Goal: Share content: Share content

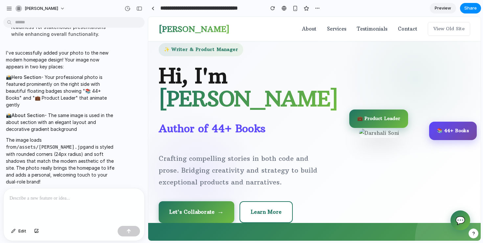
scroll to position [803, 0]
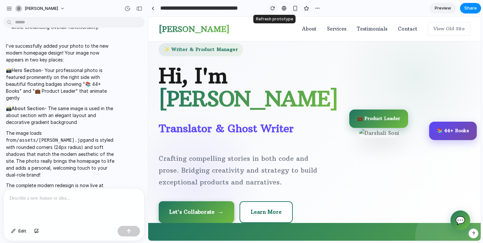
click at [272, 8] on div "button" at bounding box center [272, 8] width 5 height 5
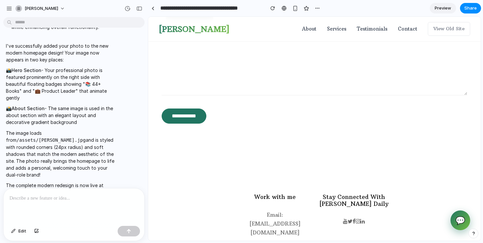
drag, startPoint x: 52, startPoint y: 170, endPoint x: 3, endPoint y: 171, distance: 49.3
click at [3, 171] on div "I've successfully added your photo to the new modern homepage design! Your imag…" at bounding box center [72, 118] width 144 height 161
copy p "http://localhost:8080"
click at [312, 28] on link "About" at bounding box center [309, 29] width 14 height 9
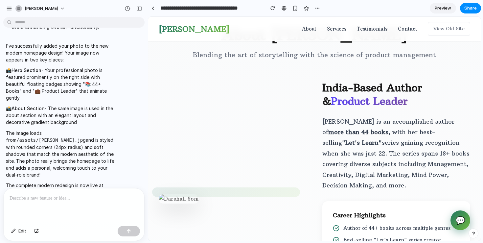
scroll to position [478, 0]
click at [234, 187] on div at bounding box center [226, 192] width 148 height 10
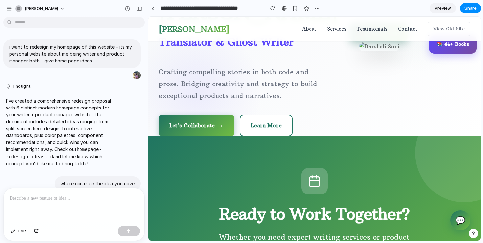
scroll to position [0, 0]
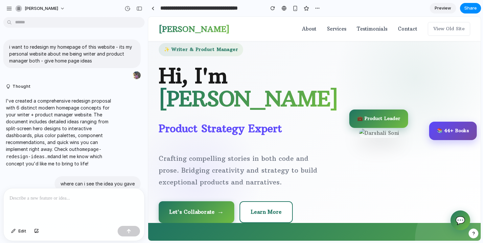
click at [438, 9] on span "Preview" at bounding box center [443, 8] width 16 height 7
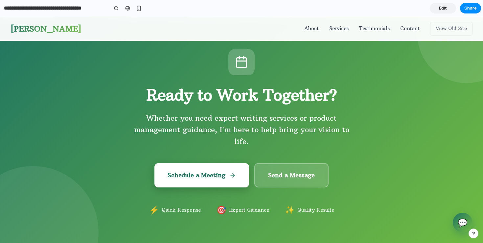
scroll to position [201, 0]
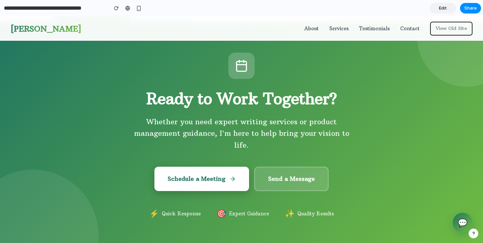
click at [458, 26] on button "View Old Site" at bounding box center [451, 29] width 42 height 14
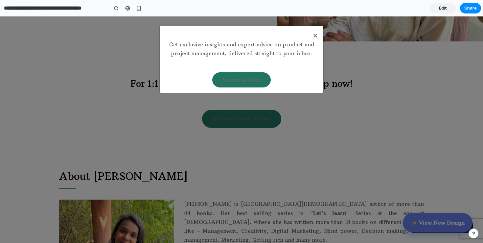
click at [432, 228] on div "× Get exclusive insights and expert advice on product and project management, d…" at bounding box center [241, 129] width 483 height 226
click at [315, 35] on span "×" at bounding box center [315, 35] width 5 height 10
click at [317, 37] on span "×" at bounding box center [315, 35] width 5 height 10
click at [444, 223] on div "× Get exclusive insights and expert advice on product and project management, d…" at bounding box center [241, 129] width 483 height 226
click at [314, 36] on span "×" at bounding box center [315, 35] width 5 height 10
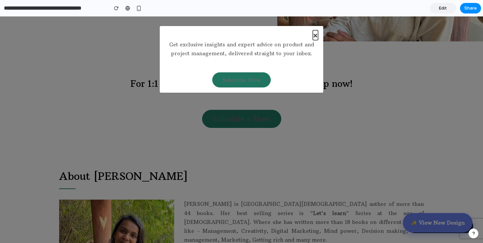
click at [316, 35] on span "×" at bounding box center [315, 35] width 5 height 10
click at [439, 218] on div "× Get exclusive insights and expert advice on product and project management, d…" at bounding box center [241, 129] width 483 height 226
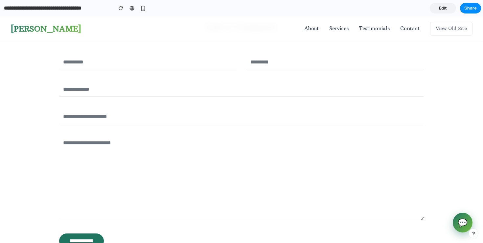
scroll to position [2256, 0]
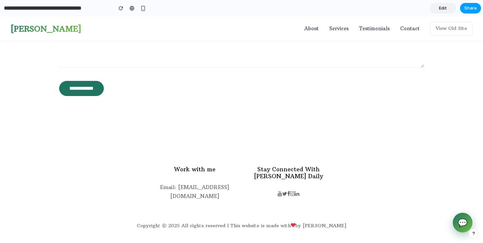
click at [471, 9] on span "Share" at bounding box center [470, 8] width 12 height 7
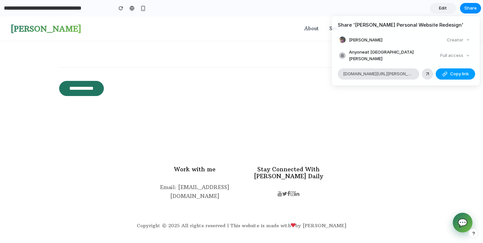
click at [453, 72] on span "Copy link" at bounding box center [459, 74] width 19 height 7
click at [354, 134] on div "Share ' [PERSON_NAME] Personal Website Redesign ' [PERSON_NAME] Creator Anyone …" at bounding box center [241, 121] width 483 height 243
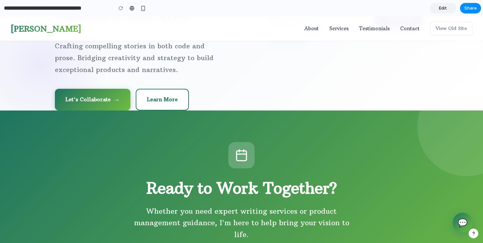
scroll to position [0, 0]
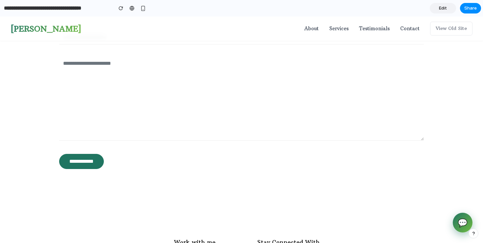
scroll to position [2256, 0]
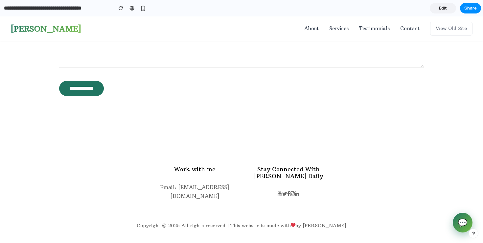
click at [30, 12] on input "**********" at bounding box center [57, 8] width 108 height 12
click at [462, 219] on link "💬" at bounding box center [463, 223] width 22 height 22
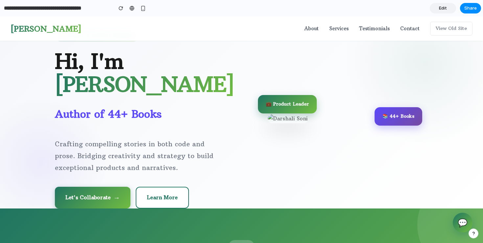
scroll to position [0, 0]
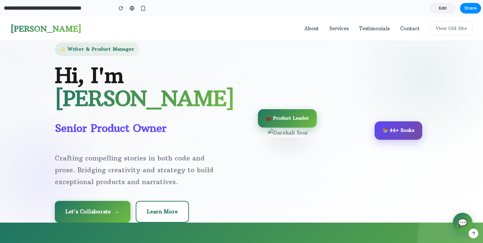
click at [443, 9] on span "Edit" at bounding box center [443, 8] width 8 height 7
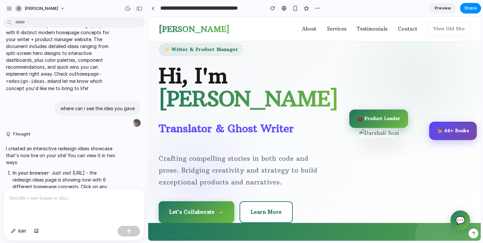
scroll to position [76, 0]
click at [320, 8] on div "button" at bounding box center [317, 8] width 5 height 5
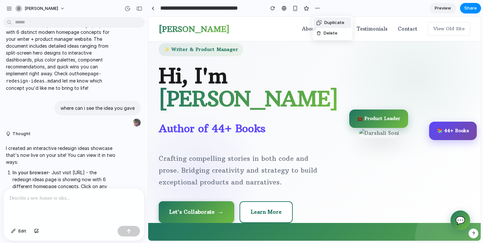
click at [377, 167] on div "Duplicate Delete" at bounding box center [241, 121] width 483 height 243
click at [473, 232] on div "button" at bounding box center [473, 233] width 5 height 5
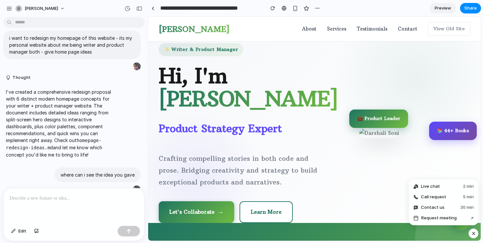
scroll to position [0, 0]
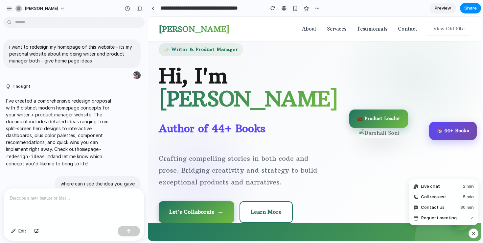
click at [52, 195] on p at bounding box center [74, 198] width 129 height 8
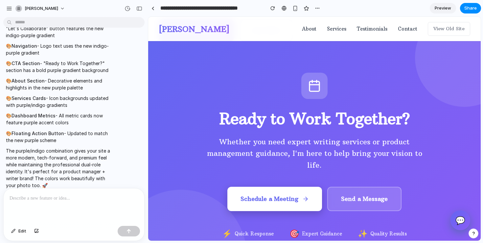
scroll to position [183, 0]
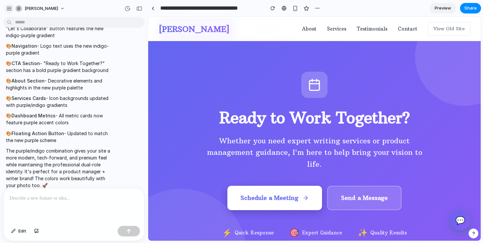
click at [8, 8] on div "button" at bounding box center [9, 9] width 6 height 6
click at [141, 10] on div "button" at bounding box center [139, 8] width 6 height 5
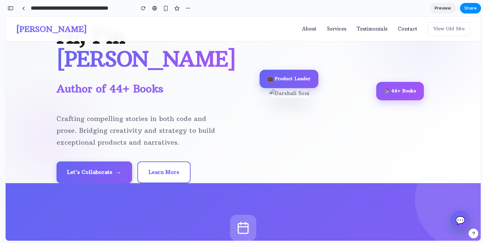
scroll to position [0, 0]
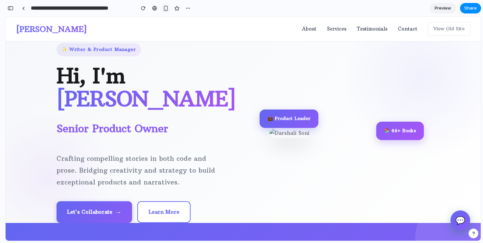
click at [163, 8] on div "button" at bounding box center [166, 9] width 6 height 6
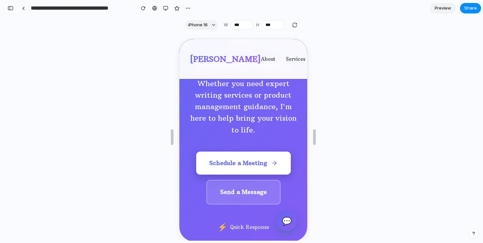
scroll to position [284, 0]
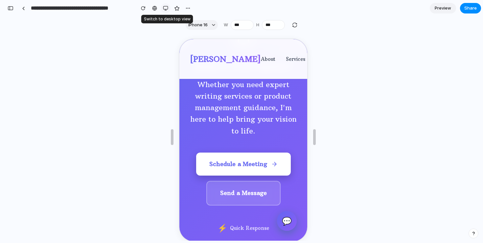
click at [165, 6] on div "button" at bounding box center [165, 8] width 5 height 5
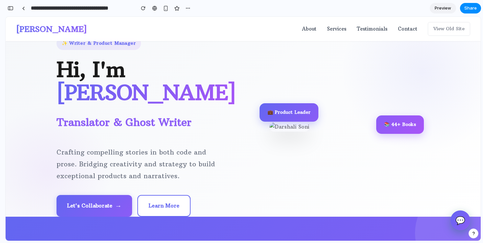
scroll to position [7, 0]
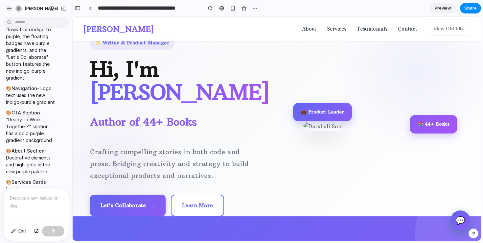
click at [25, 201] on p at bounding box center [36, 198] width 53 height 8
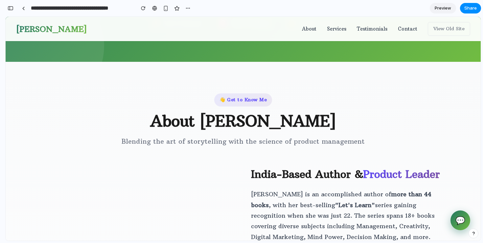
scroll to position [392, 0]
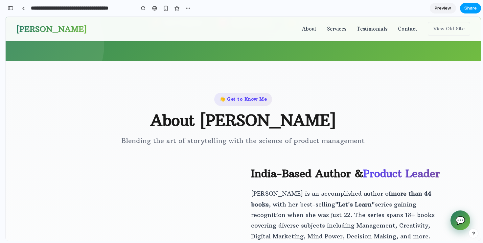
click at [473, 8] on span "Share" at bounding box center [470, 8] width 12 height 7
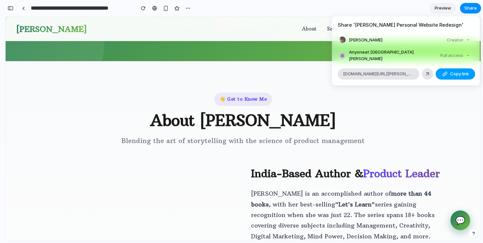
click at [452, 71] on span "Copy link" at bounding box center [459, 74] width 19 height 7
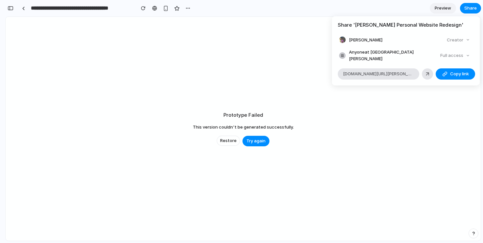
scroll to position [3228, 0]
click at [332, 111] on div "Share ' Darshali Soni Personal Website Redesign ' Darshali Soni Creator Anyone …" at bounding box center [241, 121] width 483 height 243
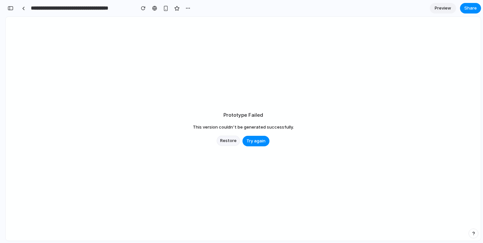
click at [225, 141] on span "Restore" at bounding box center [228, 140] width 16 height 7
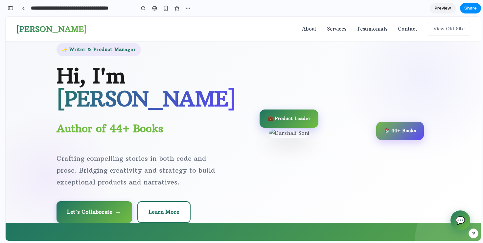
scroll to position [0, 0]
click at [468, 9] on span "Share" at bounding box center [470, 8] width 12 height 7
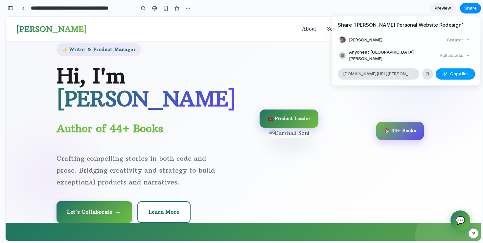
click at [458, 71] on span "Copy link" at bounding box center [459, 74] width 19 height 7
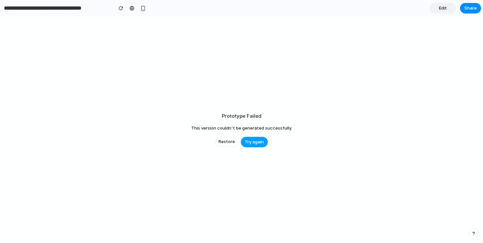
click at [252, 141] on span "Try again" at bounding box center [254, 142] width 19 height 7
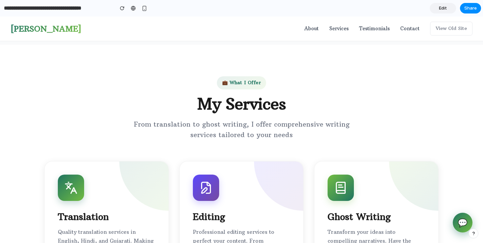
scroll to position [1160, 0]
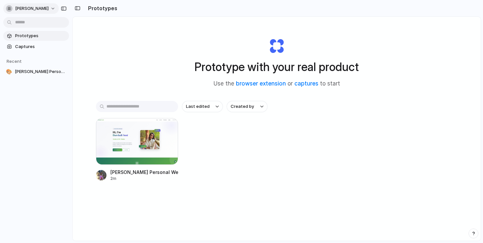
click at [32, 9] on span "[PERSON_NAME]" at bounding box center [32, 8] width 34 height 7
click at [23, 22] on span "Settings" at bounding box center [24, 23] width 18 height 7
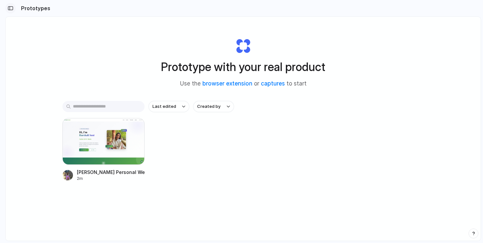
click at [10, 9] on div "button" at bounding box center [11, 8] width 6 height 5
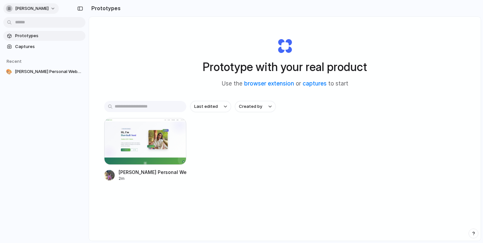
click at [33, 9] on span "[PERSON_NAME]" at bounding box center [32, 8] width 34 height 7
click at [36, 57] on li "Sign out" at bounding box center [32, 55] width 55 height 11
